Goal: Information Seeking & Learning: Learn about a topic

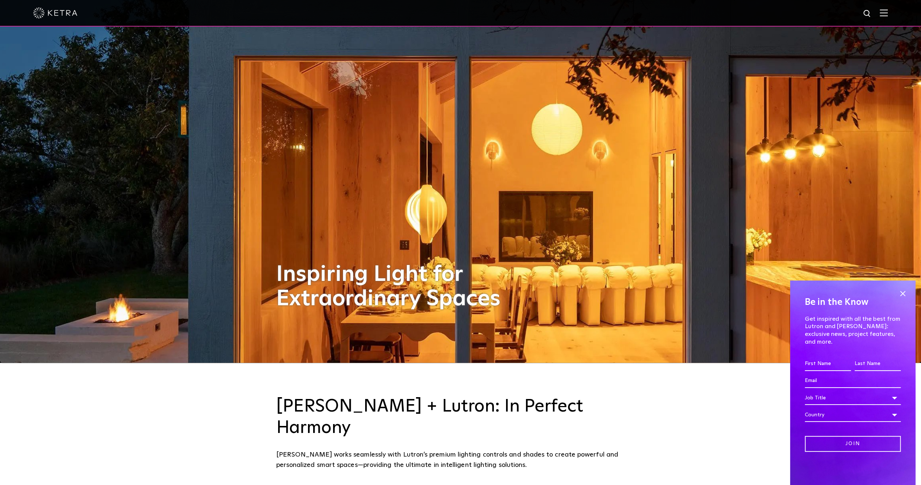
scroll to position [75, 0]
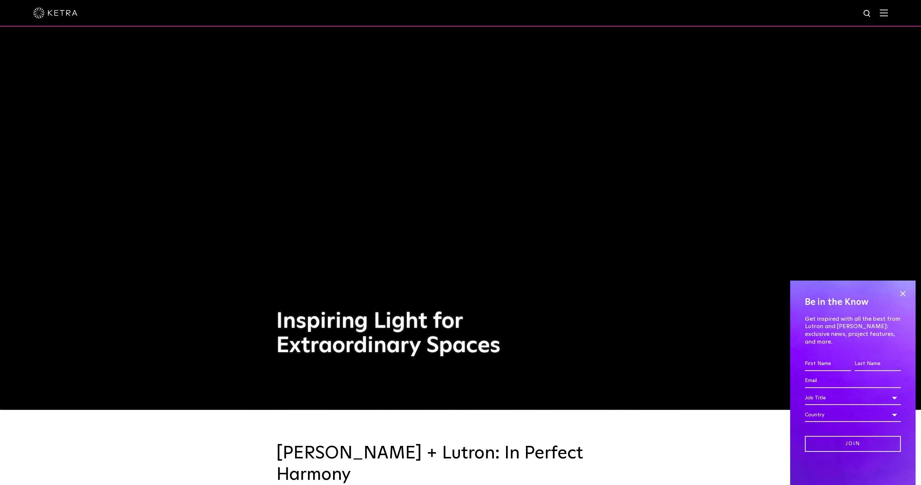
click at [877, 9] on div at bounding box center [460, 13] width 855 height 26
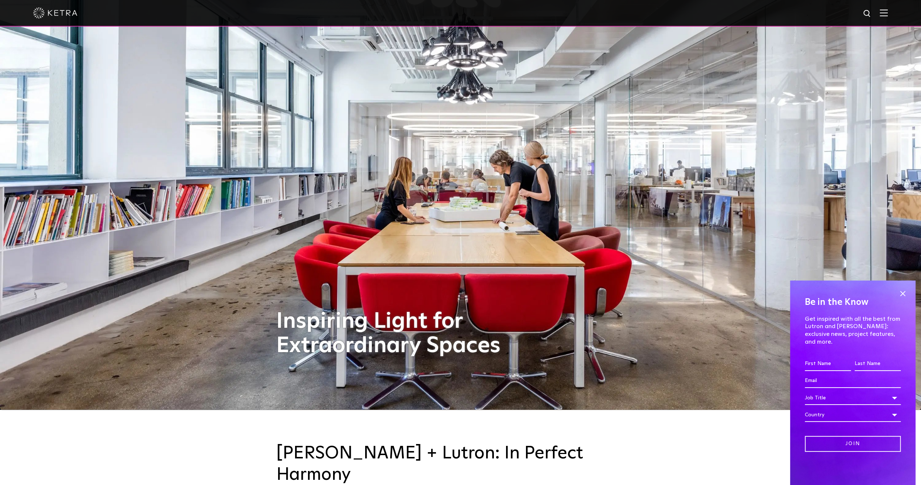
click at [869, 18] on div at bounding box center [460, 13] width 921 height 27
click at [871, 17] on img at bounding box center [867, 13] width 9 height 9
click at [823, 18] on input "text" at bounding box center [797, 14] width 94 height 17
type input "d2"
click at [844, 8] on button "Search" at bounding box center [849, 13] width 11 height 11
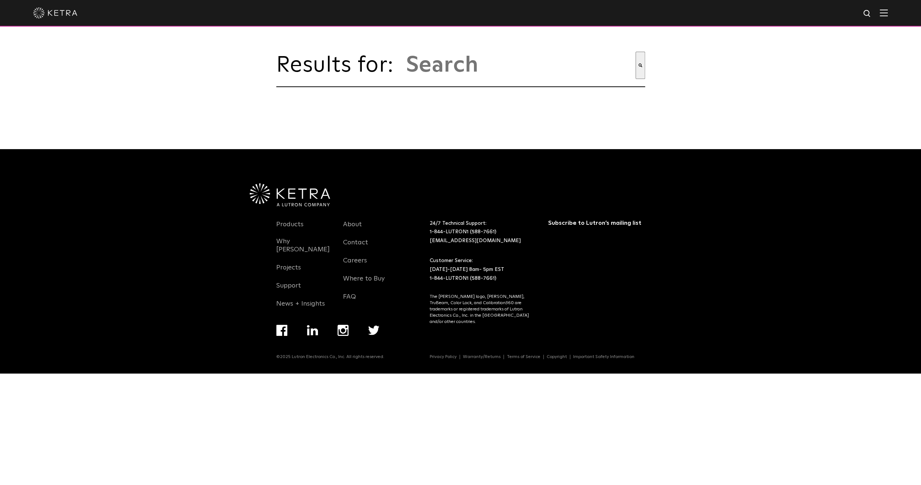
type input "d2"
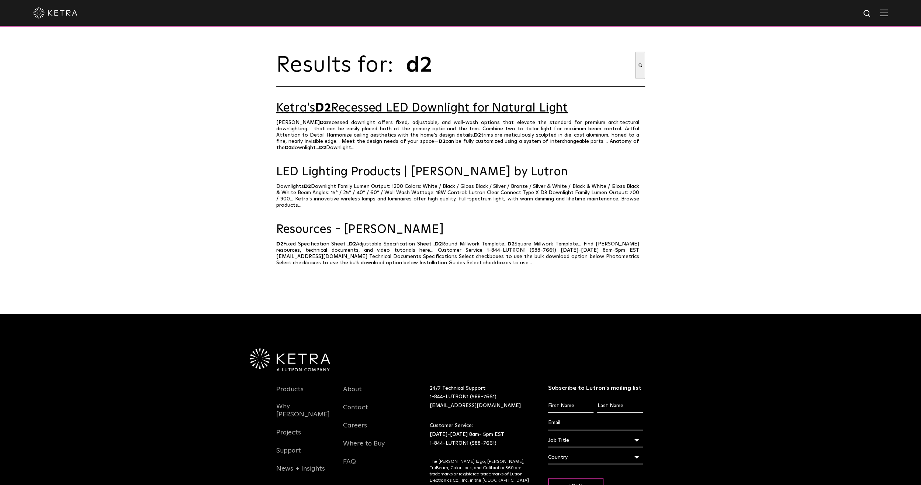
click at [439, 115] on link "Ketra's D2 Recessed LED Downlight for Natural Light" at bounding box center [460, 108] width 369 height 13
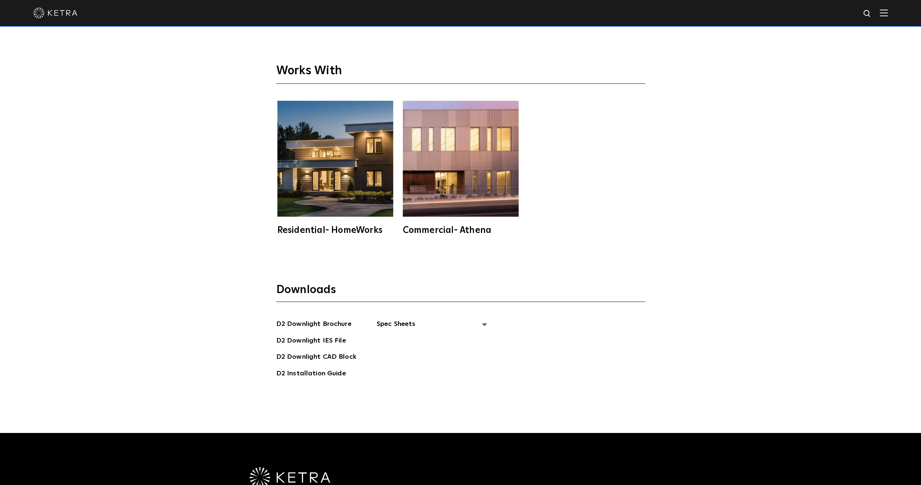
scroll to position [2329, 0]
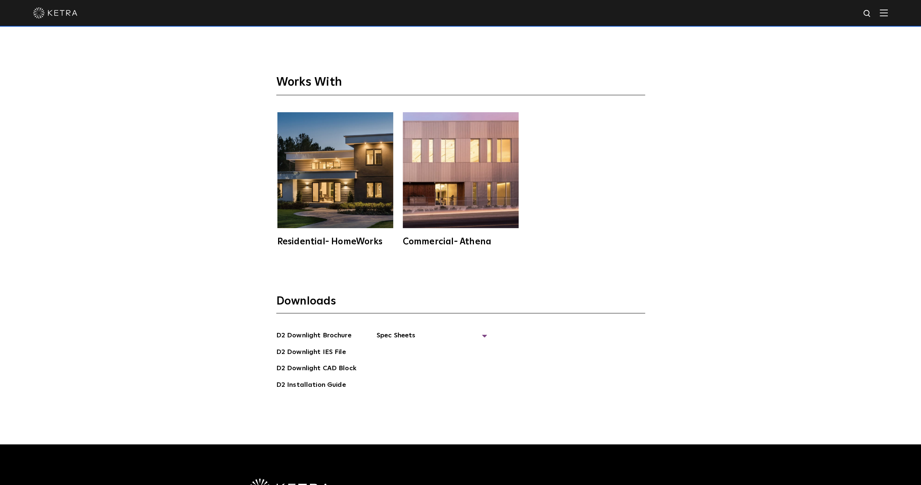
drag, startPoint x: 263, startPoint y: 246, endPoint x: 252, endPoint y: 261, distance: 18.2
click at [263, 247] on div "Works With Residential- HomeWorks Commercial- Athena" at bounding box center [460, 148] width 921 height 243
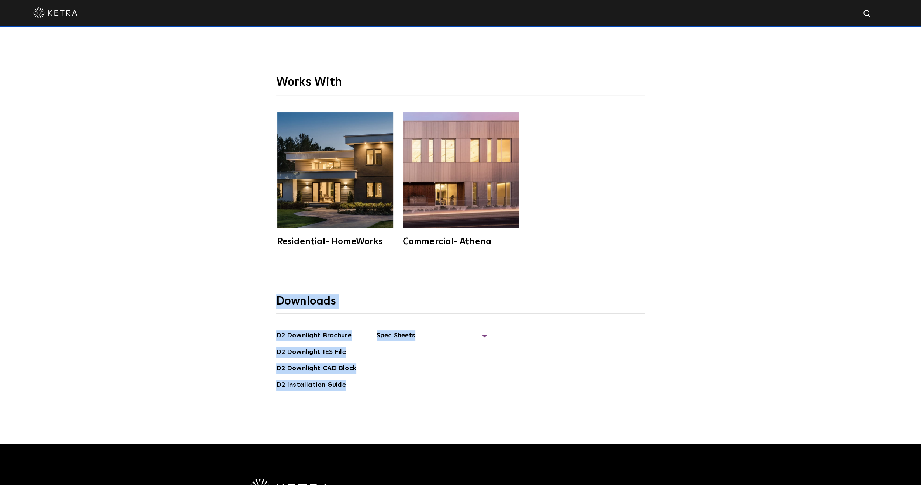
drag, startPoint x: 354, startPoint y: 298, endPoint x: 591, endPoint y: 367, distance: 246.5
click at [591, 367] on div "Downloads D2 Downlight Brochure D2 Downlight IES File D2 Downlight CAD Block D2…" at bounding box center [460, 357] width 921 height 174
drag, startPoint x: 591, startPoint y: 367, endPoint x: 554, endPoint y: 384, distance: 40.3
click at [554, 384] on div "Downloads D2 Downlight Brochure D2 Downlight IES File D2 Downlight CAD Block D2…" at bounding box center [460, 357] width 921 height 174
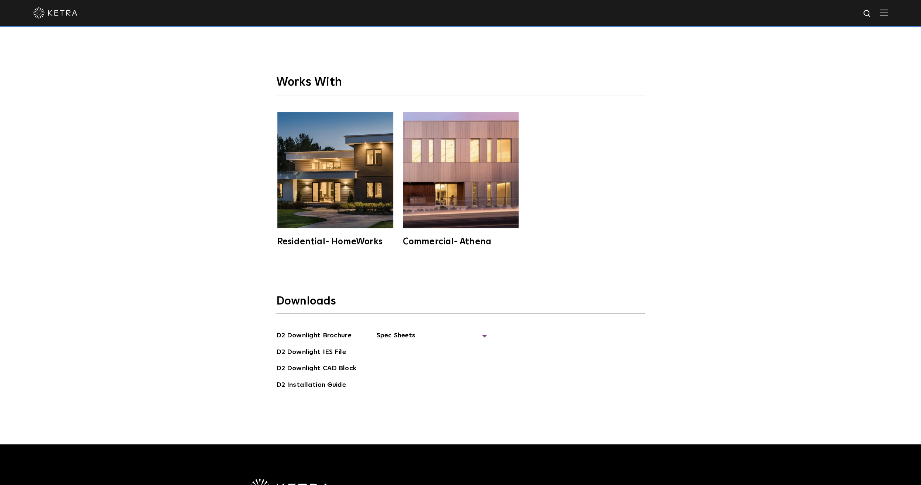
click at [167, 235] on div "Works With Residential- HomeWorks Commercial- Athena" at bounding box center [460, 148] width 921 height 243
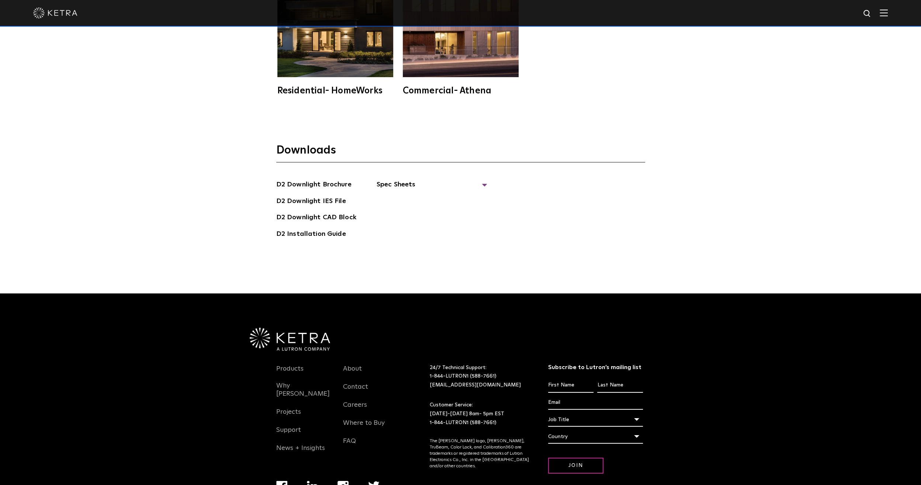
scroll to position [2514, 0]
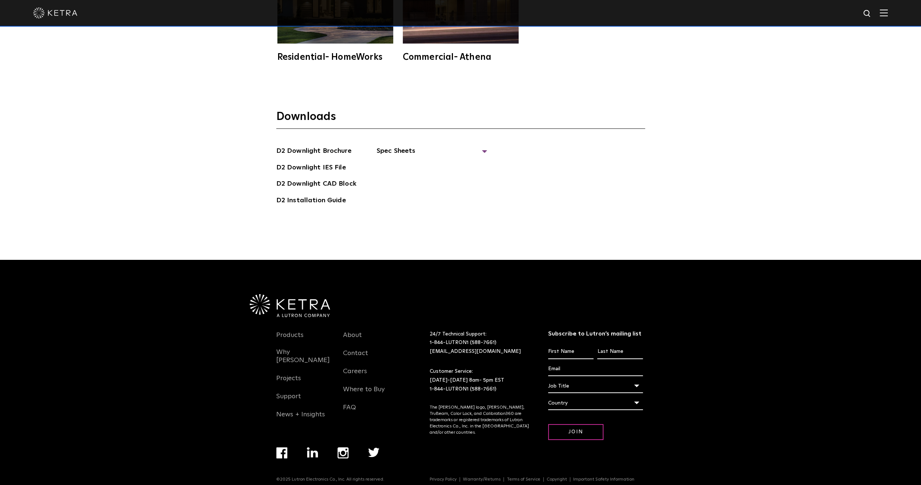
click at [373, 243] on div "Downloads D2 Downlight Brochure D2 Downlight IES File D2 Downlight CAD Block D2…" at bounding box center [460, 173] width 921 height 174
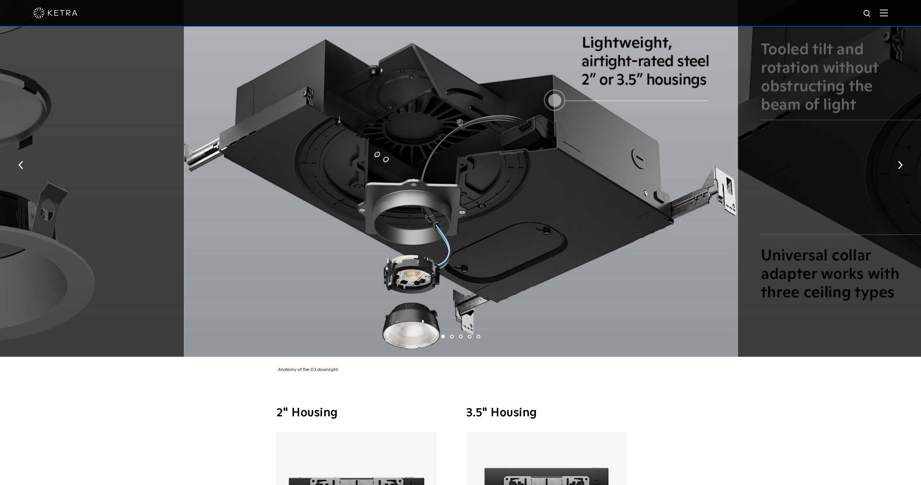
scroll to position [1702, 0]
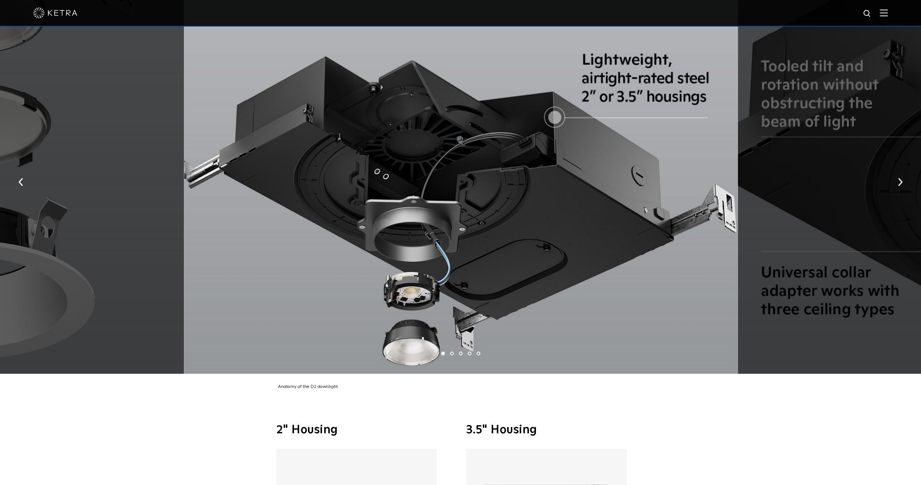
click at [452, 348] on ul "1 2 3 4 5" at bounding box center [460, 353] width 921 height 11
click at [451, 352] on li "2" at bounding box center [452, 354] width 4 height 4
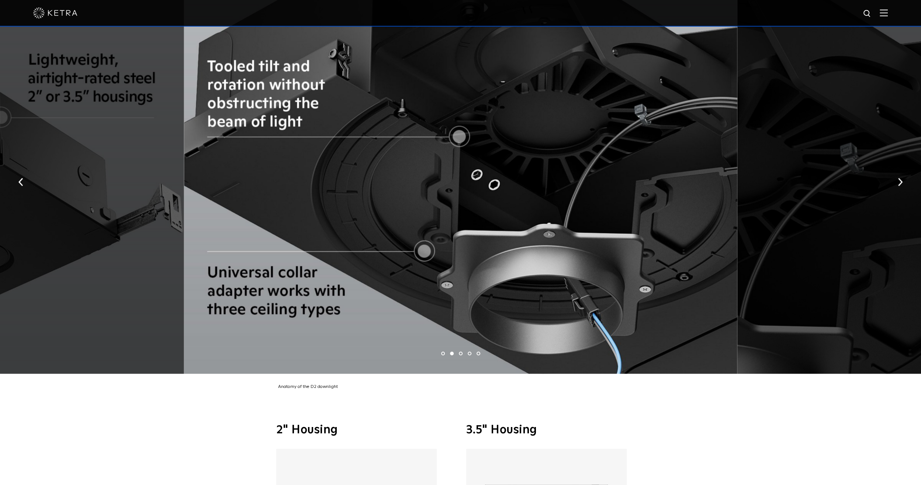
click at [461, 352] on li "3" at bounding box center [461, 354] width 4 height 4
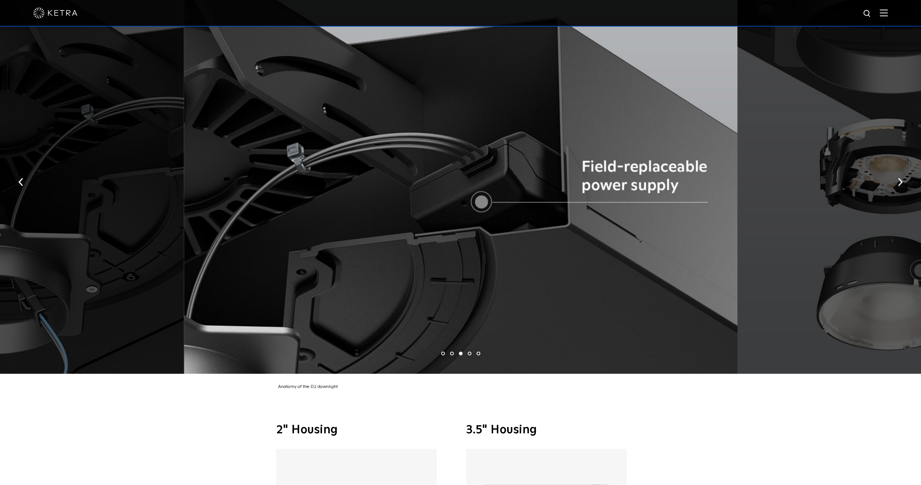
click at [469, 348] on ul "1 2 3 4 5" at bounding box center [460, 353] width 921 height 11
click at [477, 352] on li "5" at bounding box center [479, 354] width 4 height 4
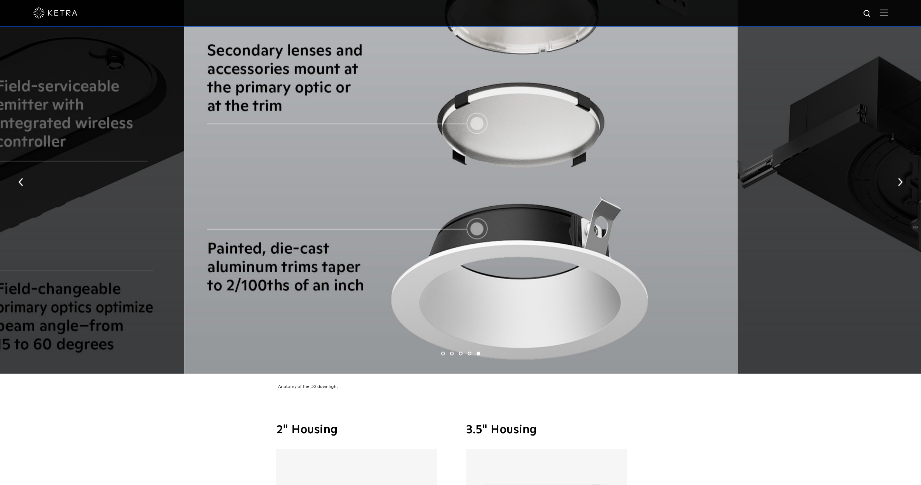
click at [470, 352] on li "4" at bounding box center [470, 354] width 4 height 4
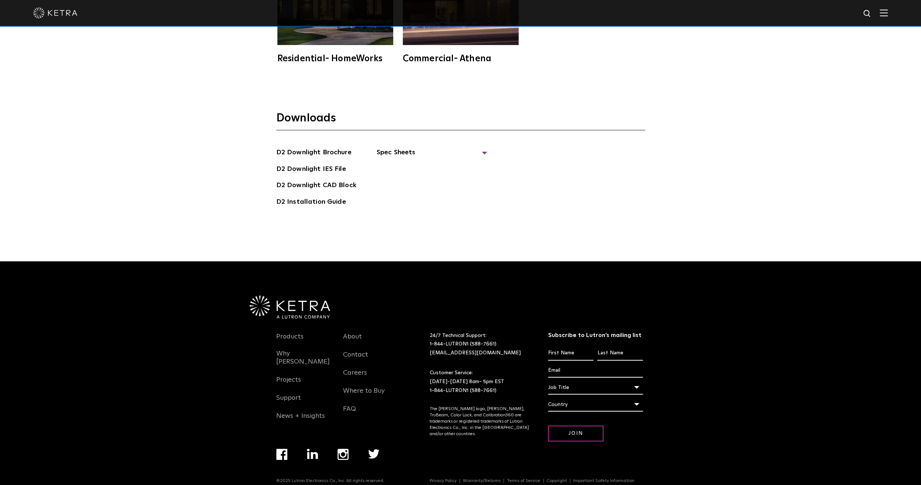
scroll to position [2514, 0]
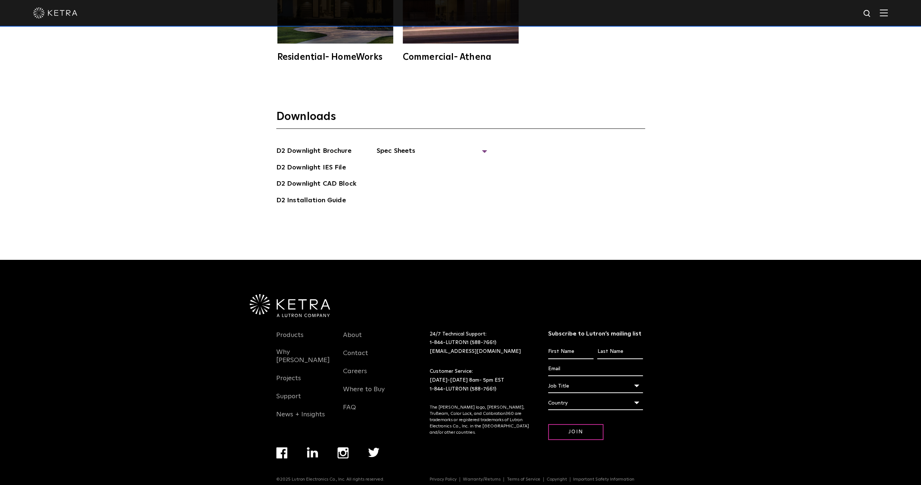
click at [525, 384] on div "24/7 Technical Support: 1-844-LUTRON1 (588-7661) lightingsupport@lutron.com Cus…" at bounding box center [489, 394] width 118 height 128
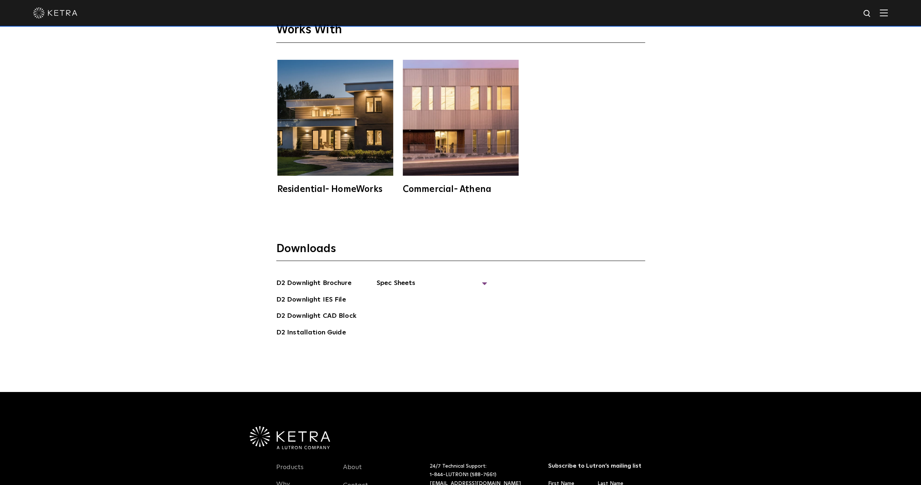
scroll to position [2366, 0]
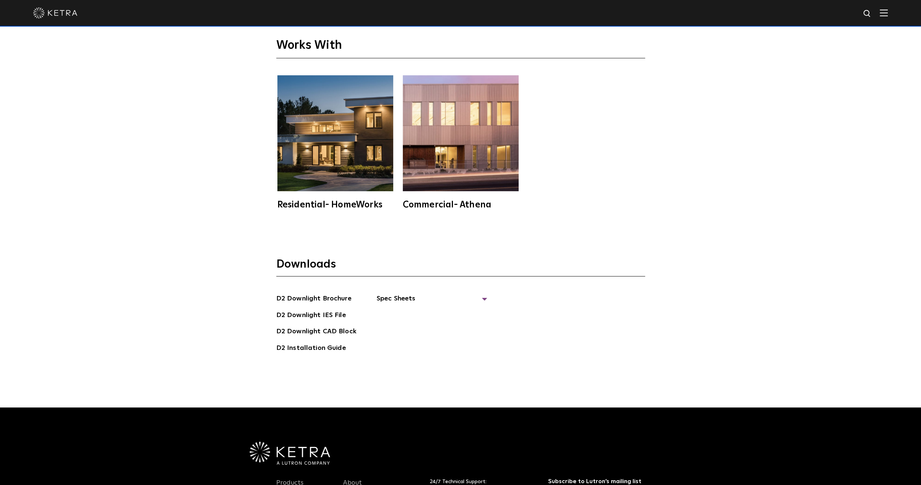
drag, startPoint x: 273, startPoint y: 349, endPoint x: 264, endPoint y: 359, distance: 13.1
click at [264, 359] on div "Downloads D2 Downlight Brochure D2 Downlight IES File D2 Downlight CAD Block D2…" at bounding box center [460, 320] width 921 height 174
drag, startPoint x: 257, startPoint y: 271, endPoint x: 283, endPoint y: 337, distance: 71.4
click at [283, 337] on div "Downloads D2 Downlight Brochure D2 Downlight IES File D2 Downlight CAD Block D2…" at bounding box center [460, 320] width 921 height 174
drag, startPoint x: 283, startPoint y: 337, endPoint x: 369, endPoint y: 347, distance: 86.5
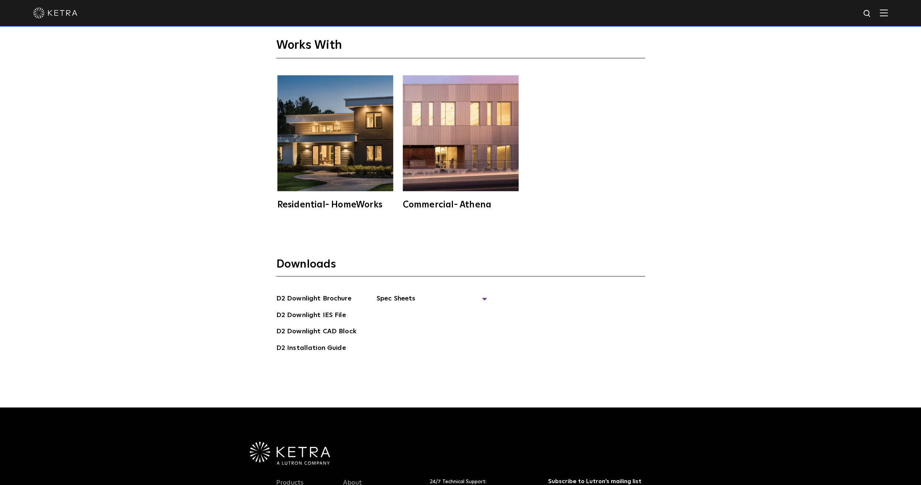
click at [369, 347] on div "Downloads D2 Downlight Brochure D2 Downlight IES File D2 Downlight CAD Block D2…" at bounding box center [460, 320] width 921 height 174
click at [520, 344] on div "D2 Downlight Brochure D2 Downlight IES File D2 Downlight CAD Block D2 Installat…" at bounding box center [460, 326] width 369 height 66
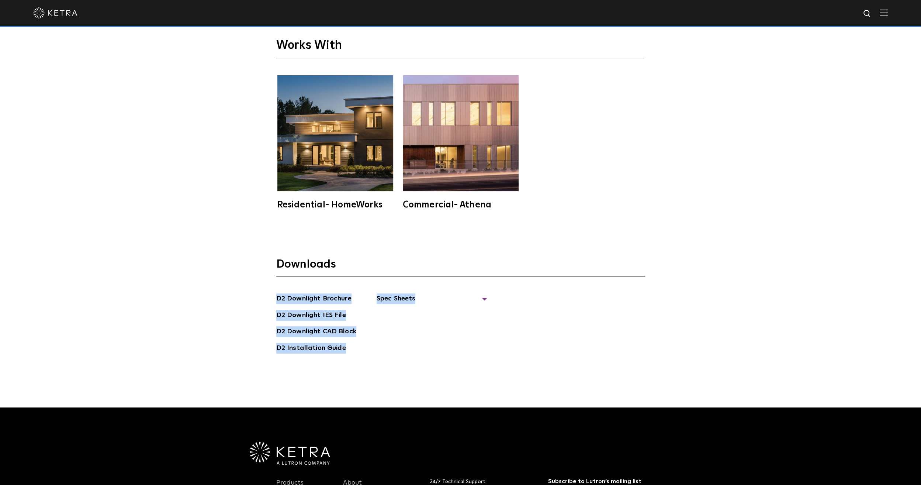
drag, startPoint x: 549, startPoint y: 345, endPoint x: 195, endPoint y: 290, distance: 358.5
click at [195, 290] on div "Downloads D2 Downlight Brochure D2 Downlight IES File D2 Downlight CAD Block D2…" at bounding box center [460, 320] width 921 height 174
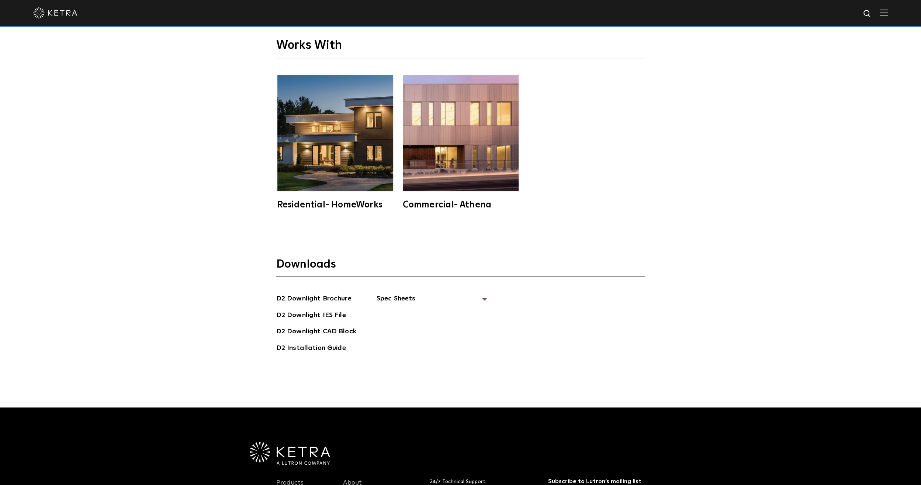
drag, startPoint x: 195, startPoint y: 290, endPoint x: 153, endPoint y: 173, distance: 124.0
click at [153, 173] on div "Works With Residential- HomeWorks Commercial- Athena" at bounding box center [460, 111] width 921 height 243
drag, startPoint x: 308, startPoint y: 257, endPoint x: 346, endPoint y: 253, distance: 38.2
click at [346, 257] on h3 "Downloads" at bounding box center [460, 266] width 369 height 19
drag, startPoint x: 346, startPoint y: 253, endPoint x: 316, endPoint y: 262, distance: 30.9
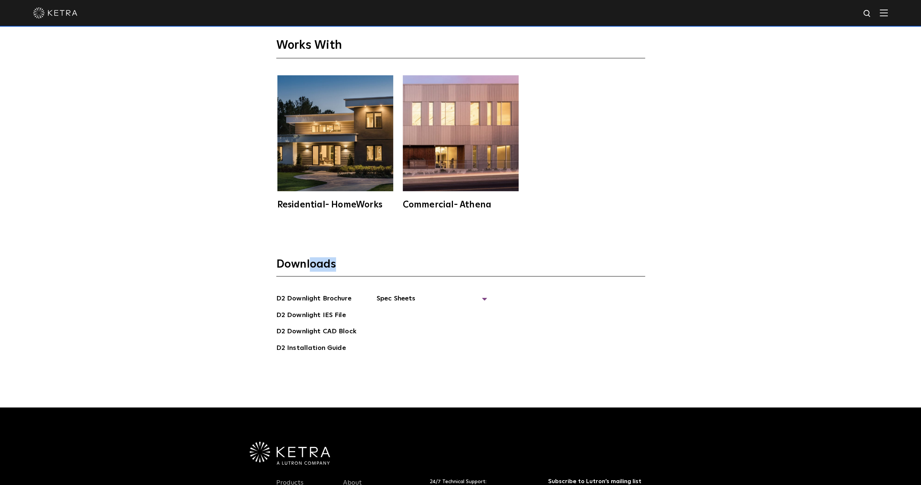
click at [317, 263] on h3 "Downloads" at bounding box center [460, 266] width 369 height 19
drag, startPoint x: 305, startPoint y: 256, endPoint x: 338, endPoint y: 255, distance: 32.5
click at [338, 257] on h3 "Downloads" at bounding box center [460, 266] width 369 height 19
drag, startPoint x: 338, startPoint y: 255, endPoint x: 277, endPoint y: 256, distance: 60.5
click at [277, 257] on h3 "Downloads" at bounding box center [460, 266] width 369 height 19
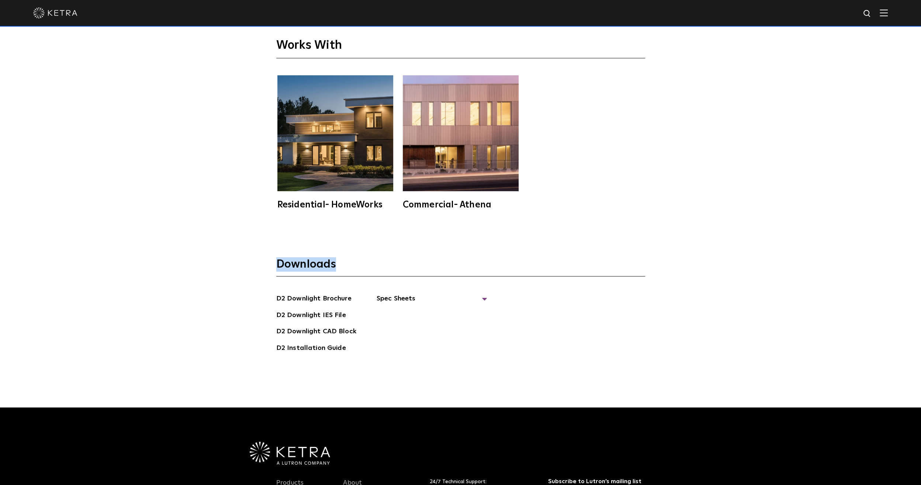
drag, startPoint x: 276, startPoint y: 256, endPoint x: 329, endPoint y: 253, distance: 53.2
click at [329, 257] on h3 "Downloads" at bounding box center [460, 266] width 369 height 19
click at [320, 257] on h3 "Downloads" at bounding box center [460, 266] width 369 height 19
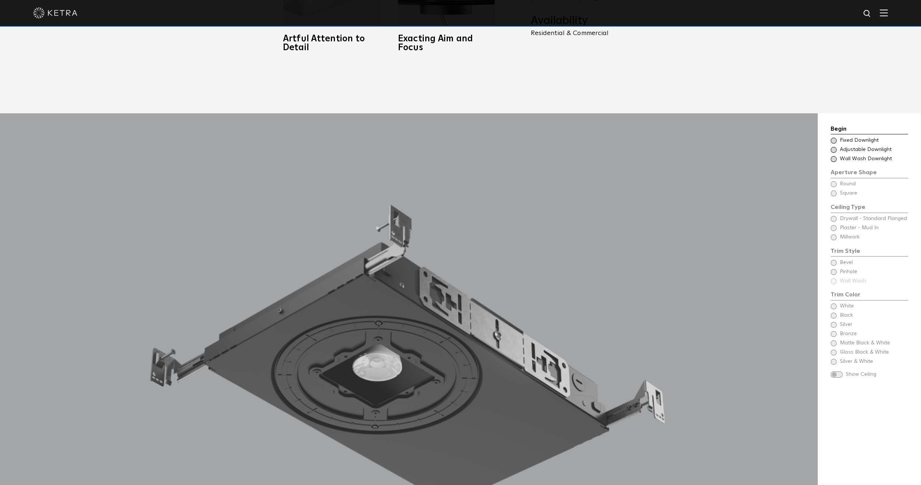
scroll to position [743, 0]
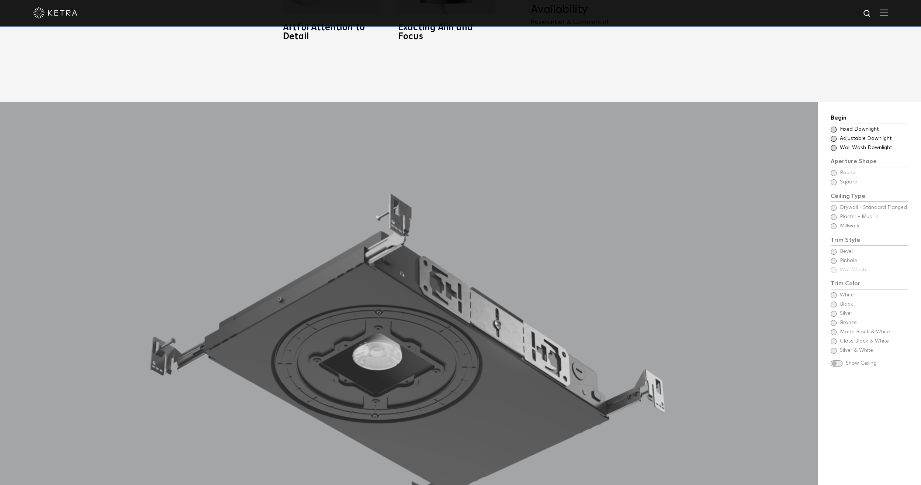
click at [848, 162] on div "Begin Choose Aperture Shape Fixed Downlight Choose Aperture Shape Adjustable Do…" at bounding box center [869, 240] width 77 height 254
click at [838, 160] on div "Begin Choose Aperture Shape Fixed Downlight Choose Aperture Shape Adjustable Do…" at bounding box center [869, 240] width 77 height 254
click at [834, 127] on span at bounding box center [834, 130] width 6 height 6
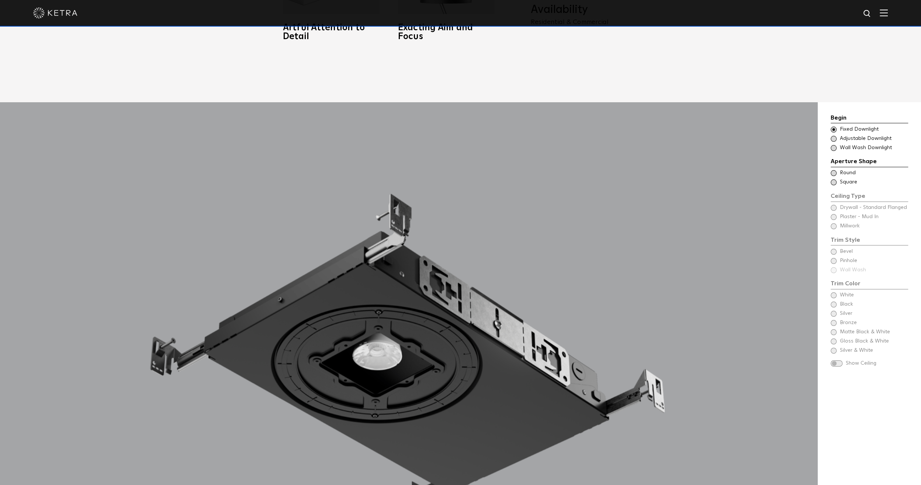
click at [837, 169] on div "Ceiling Type Round Drywall - Standard Flanged Round" at bounding box center [869, 172] width 77 height 7
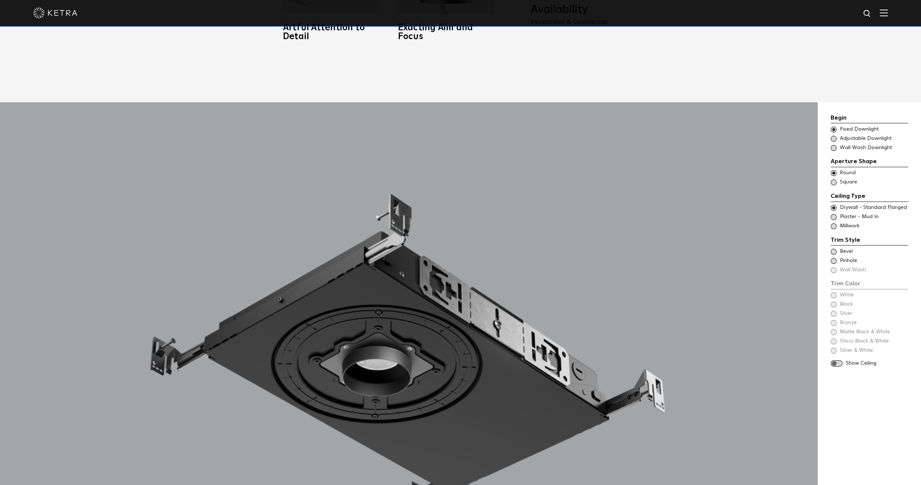
click at [834, 222] on div "Trim Style - Round - Flangeless - Millwork Square - Millwork,Wall Wash - Round …" at bounding box center [869, 225] width 77 height 7
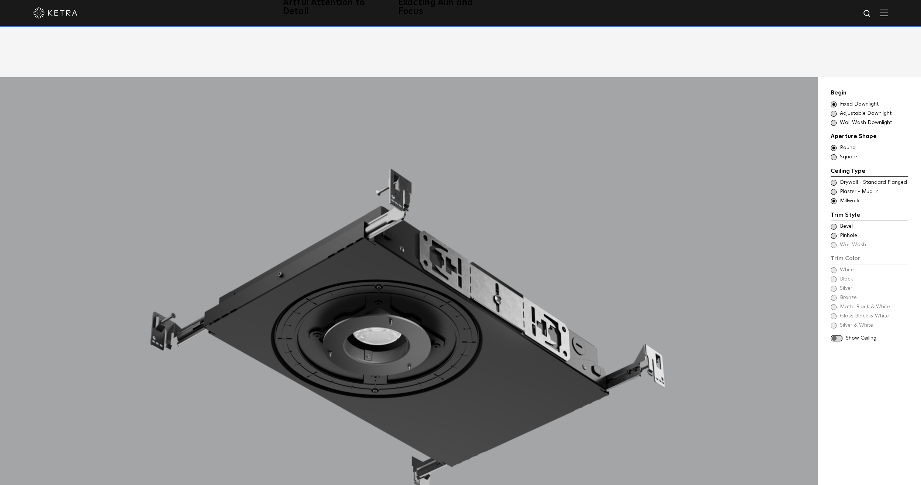
scroll to position [780, 0]
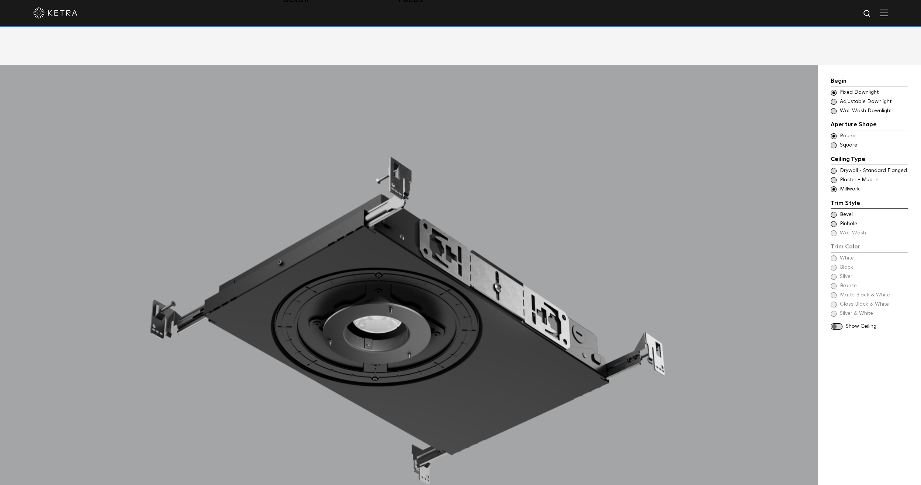
click at [835, 221] on span at bounding box center [834, 224] width 6 height 6
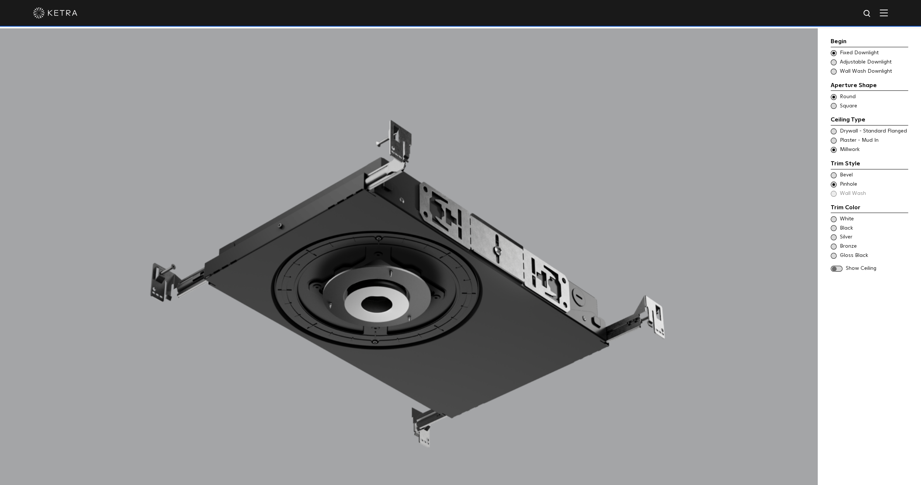
scroll to position [854, 0]
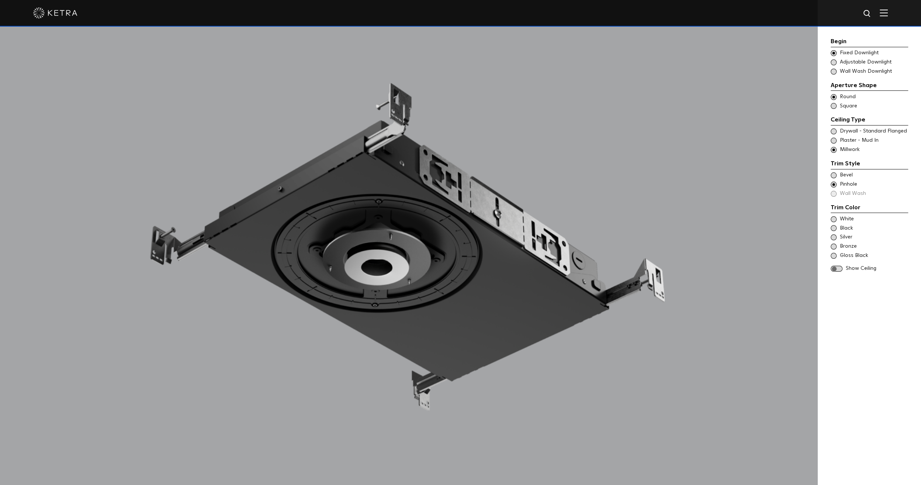
drag, startPoint x: 836, startPoint y: 225, endPoint x: 835, endPoint y: 221, distance: 3.7
click at [836, 225] on div "Black" at bounding box center [869, 228] width 77 height 7
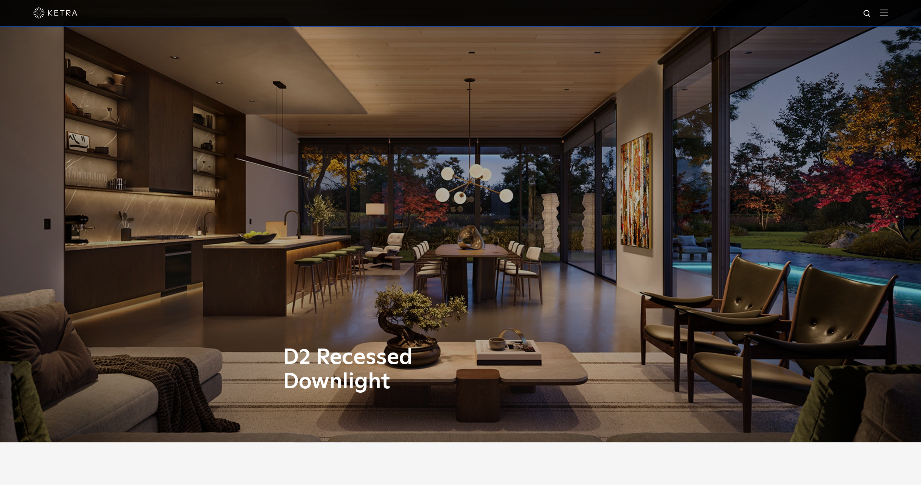
scroll to position [0, 0]
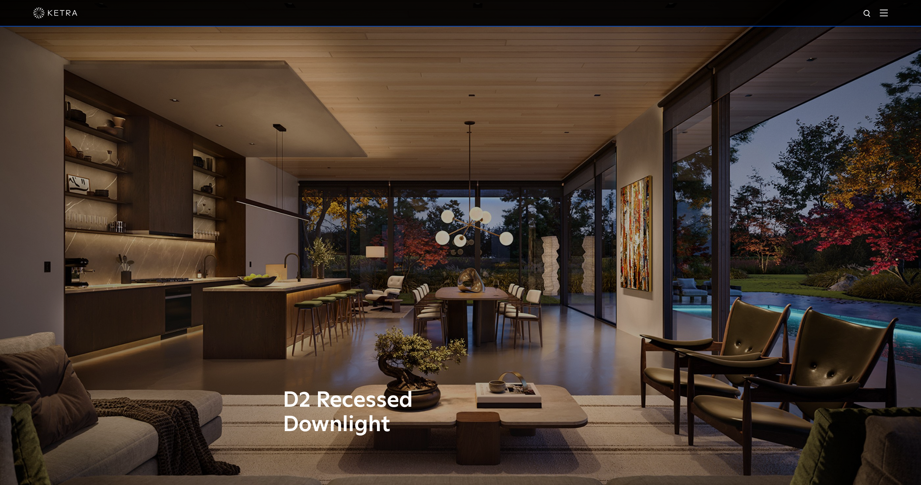
click at [58, 13] on img at bounding box center [55, 12] width 44 height 11
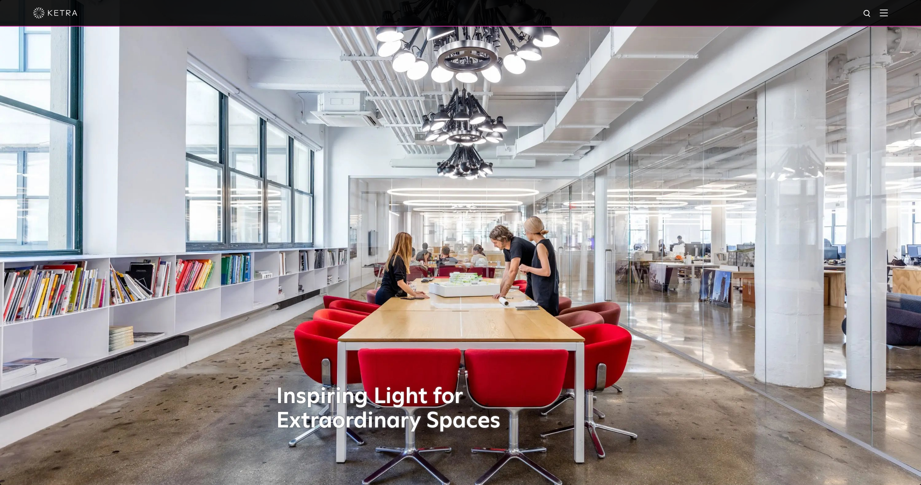
click at [888, 15] on img at bounding box center [884, 12] width 8 height 7
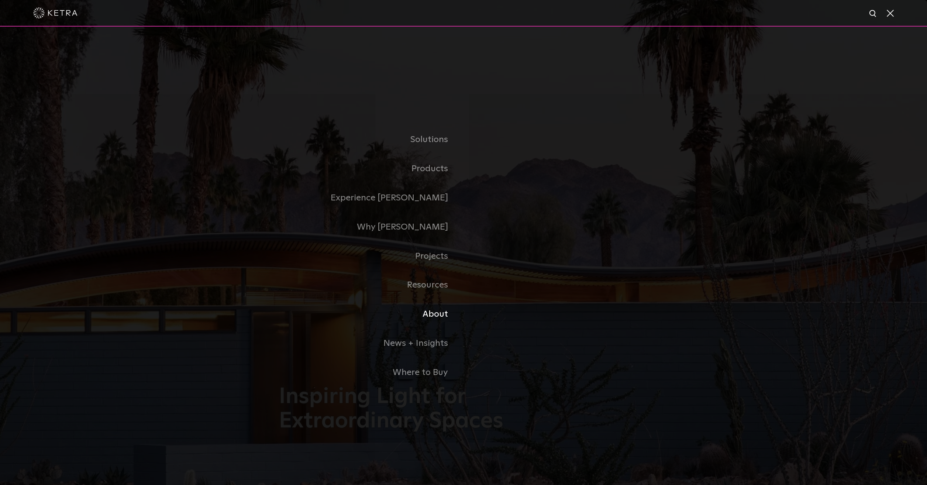
click at [443, 317] on link "About" at bounding box center [371, 314] width 184 height 29
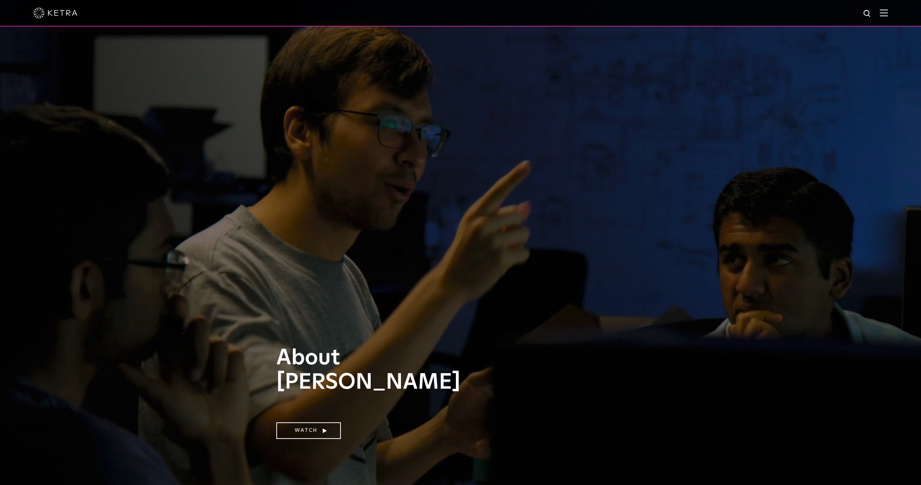
click at [872, 14] on img at bounding box center [867, 13] width 9 height 9
click at [782, 22] on input "text" at bounding box center [797, 14] width 94 height 17
type input "k"
type input "d2"
click at [844, 8] on button "Search" at bounding box center [849, 13] width 11 height 11
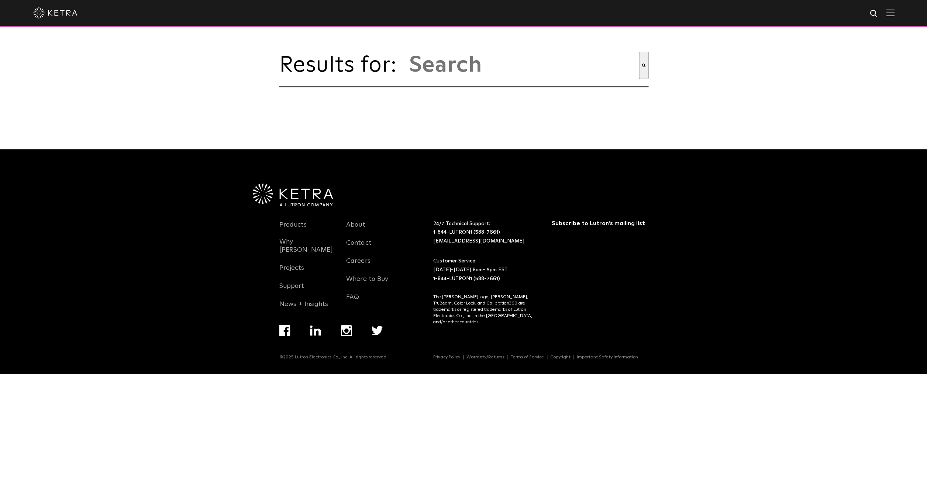
type input "d2"
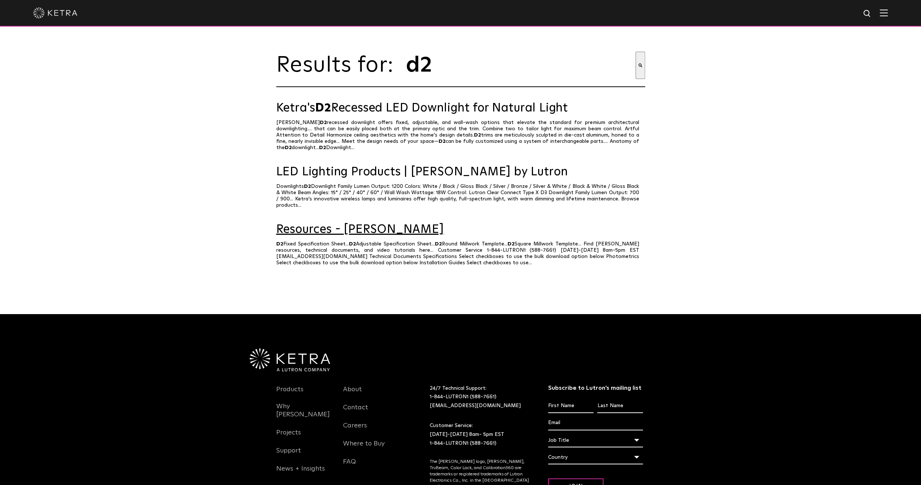
click at [363, 225] on link "Resources - [PERSON_NAME]" at bounding box center [460, 229] width 369 height 13
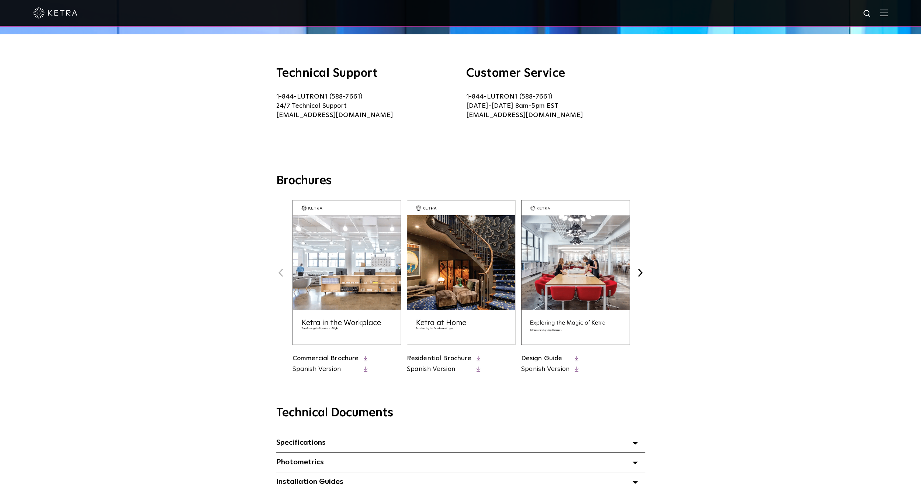
scroll to position [148, 0]
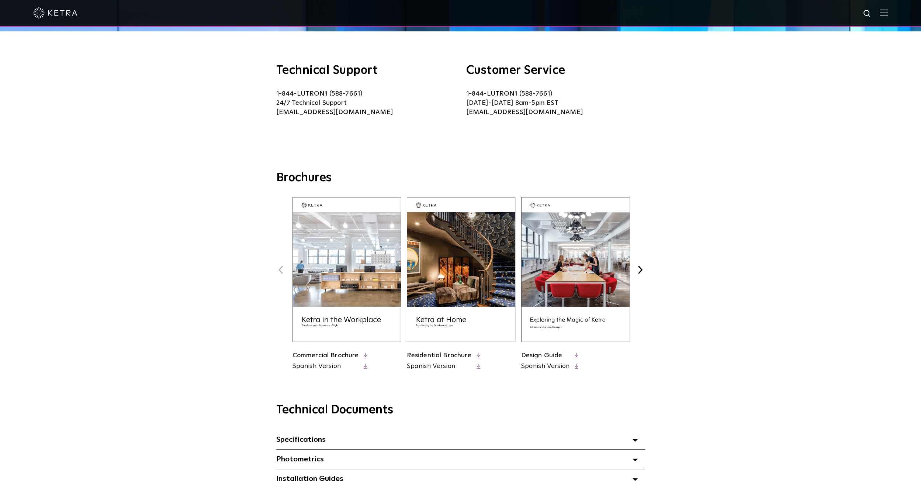
click at [326, 288] on img at bounding box center [347, 269] width 108 height 145
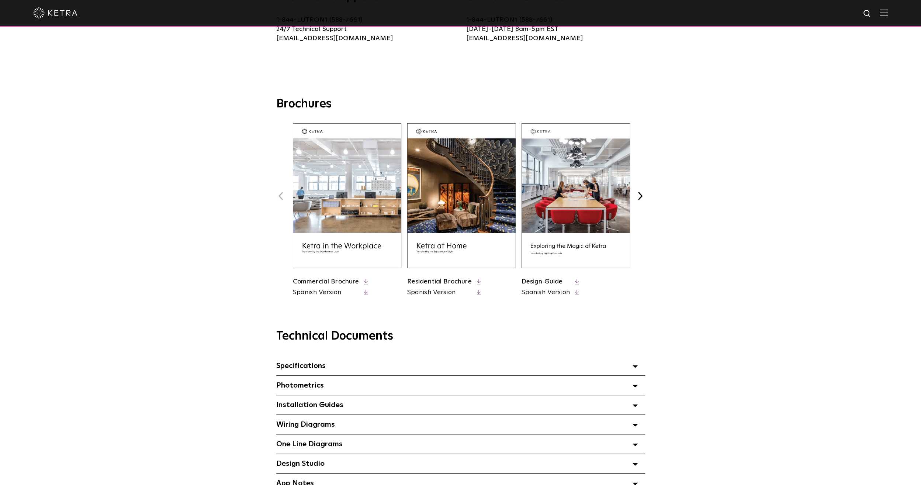
click at [458, 239] on img at bounding box center [461, 195] width 108 height 145
